Goal: Navigation & Orientation: Find specific page/section

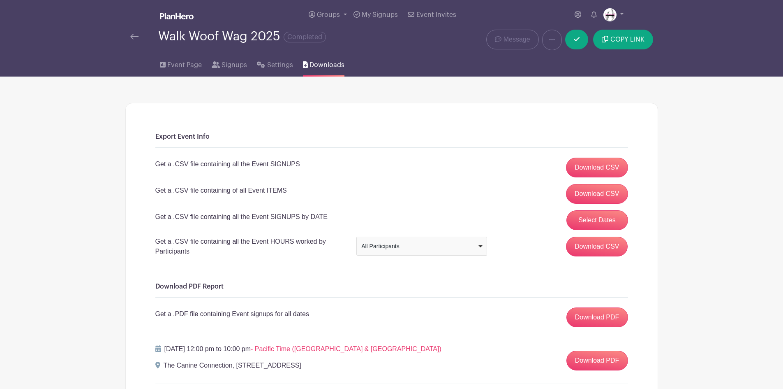
click at [133, 37] on img at bounding box center [134, 37] width 8 height 6
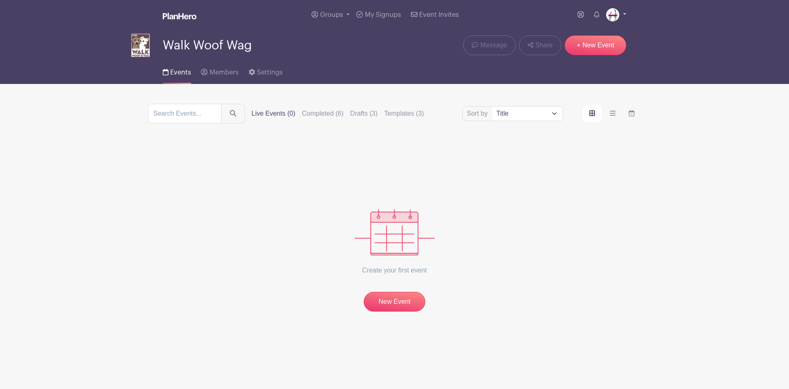
click at [612, 16] on img at bounding box center [612, 14] width 13 height 13
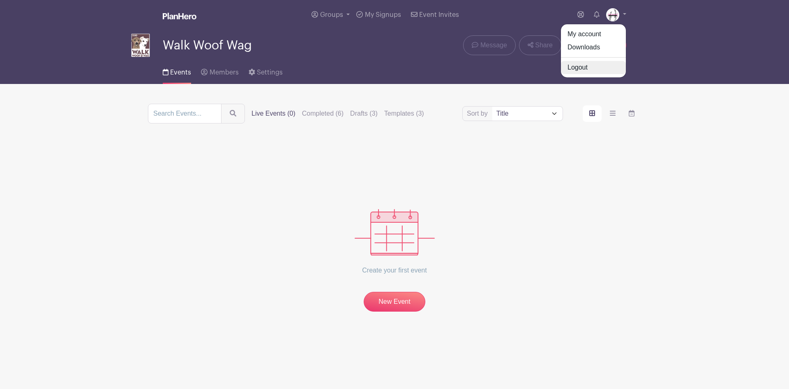
click at [591, 64] on link "Logout" at bounding box center [593, 67] width 65 height 13
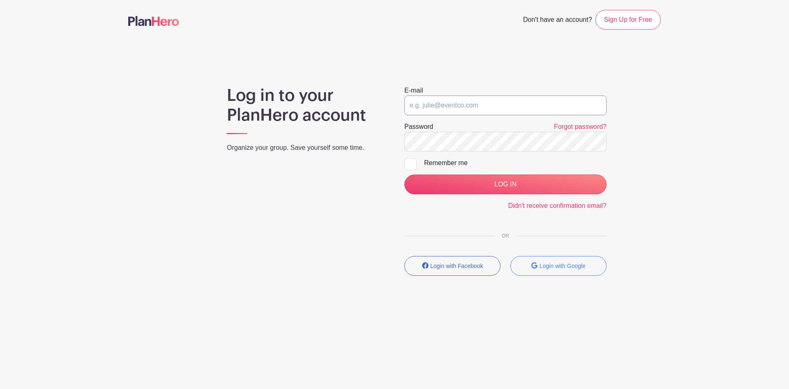
type input "[EMAIL_ADDRESS][DOMAIN_NAME]"
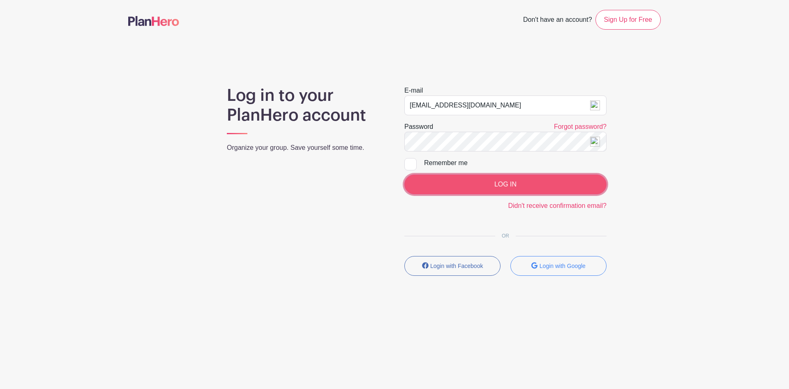
click at [510, 182] on input "LOG IN" at bounding box center [506, 184] width 202 height 20
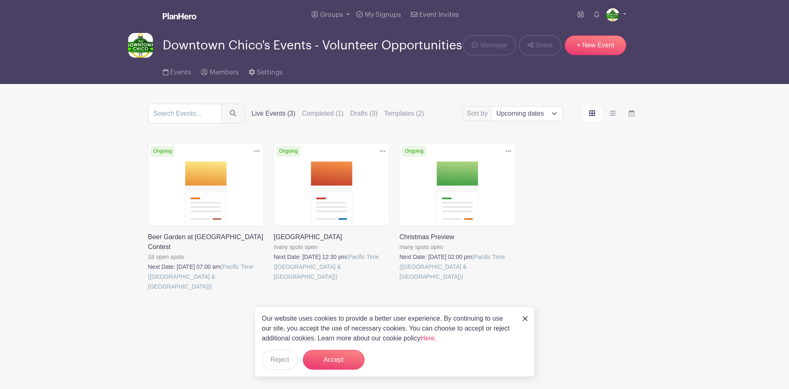
click at [148, 291] on link at bounding box center [148, 291] width 0 height 0
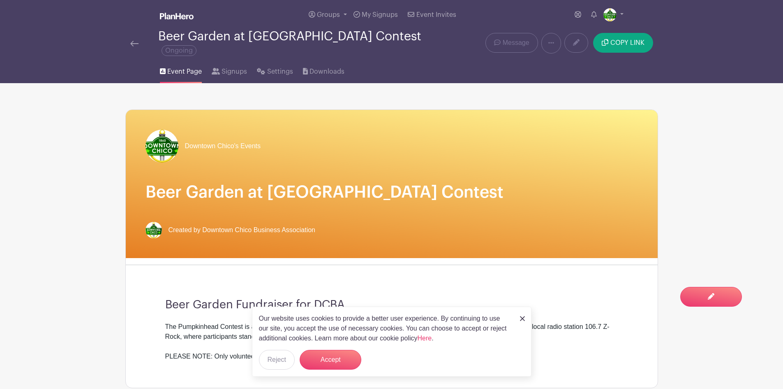
click at [130, 32] on div "Beer Garden at Pumpkinhead Contest Ongoing" at bounding box center [280, 43] width 311 height 27
click at [134, 41] on img at bounding box center [134, 44] width 8 height 6
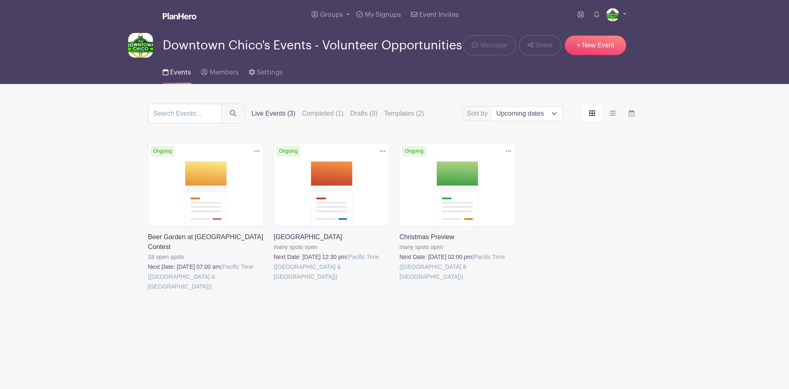
click at [274, 281] on link at bounding box center [274, 281] width 0 height 0
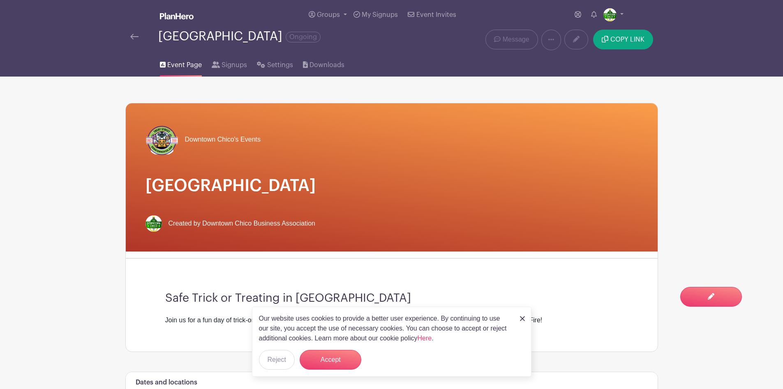
click at [136, 37] on img at bounding box center [134, 37] width 8 height 6
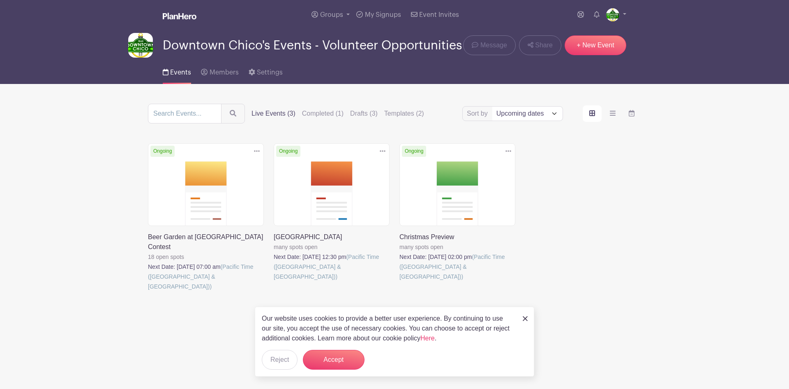
click at [525, 322] on link at bounding box center [525, 318] width 5 height 10
